Goal: Navigation & Orientation: Find specific page/section

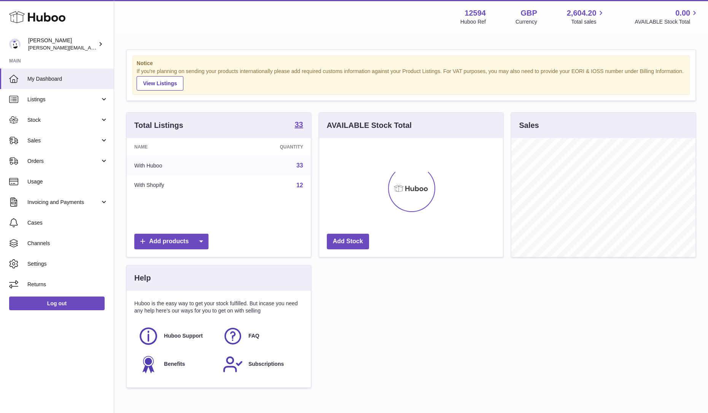
scroll to position [119, 184]
click at [54, 140] on span "Sales" at bounding box center [63, 140] width 73 height 7
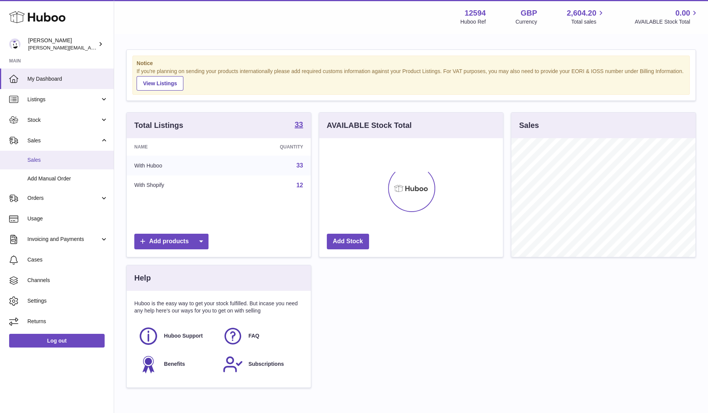
click at [49, 160] on span "Sales" at bounding box center [67, 159] width 81 height 7
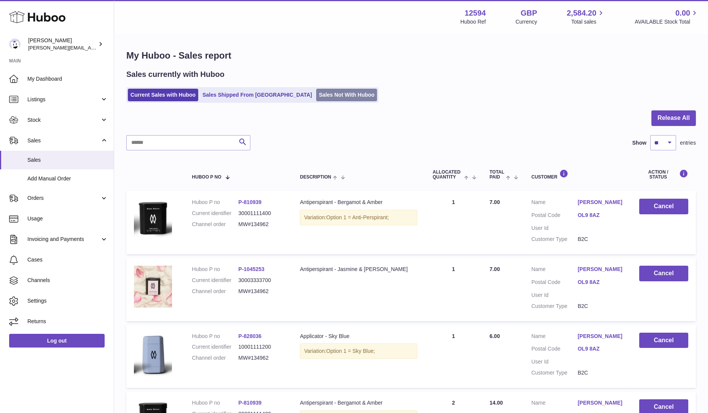
click at [316, 97] on link "Sales Not With Huboo" at bounding box center [346, 95] width 61 height 13
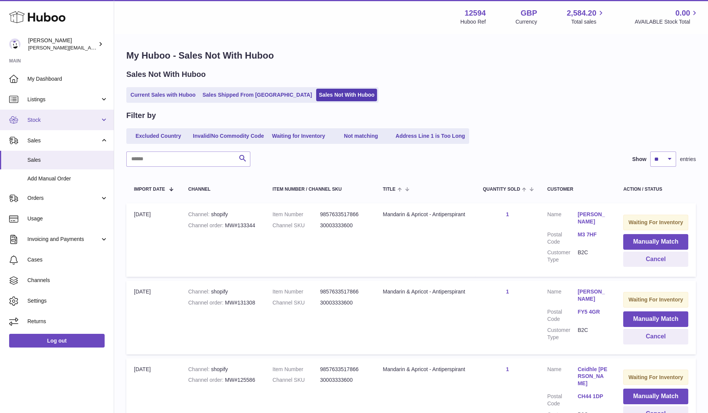
click at [53, 118] on span "Stock" at bounding box center [63, 119] width 73 height 7
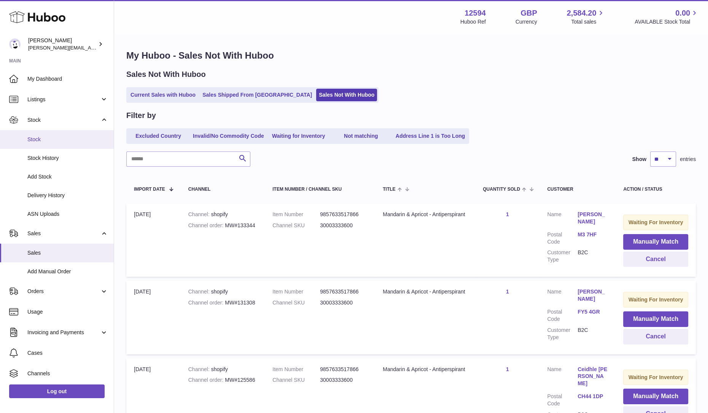
click at [40, 142] on span "Stock" at bounding box center [67, 139] width 81 height 7
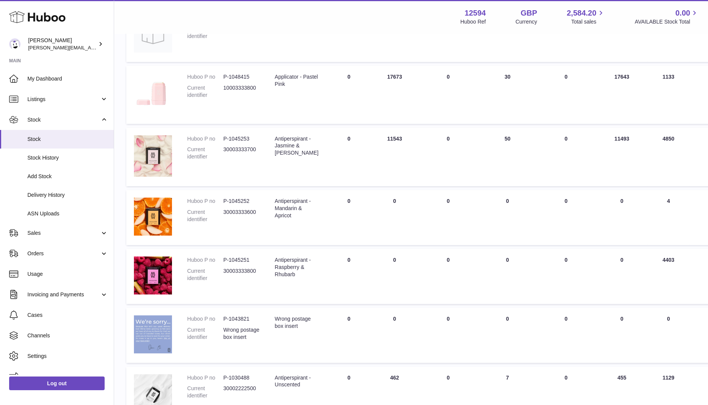
scroll to position [261, 0]
